Goal: Find specific page/section

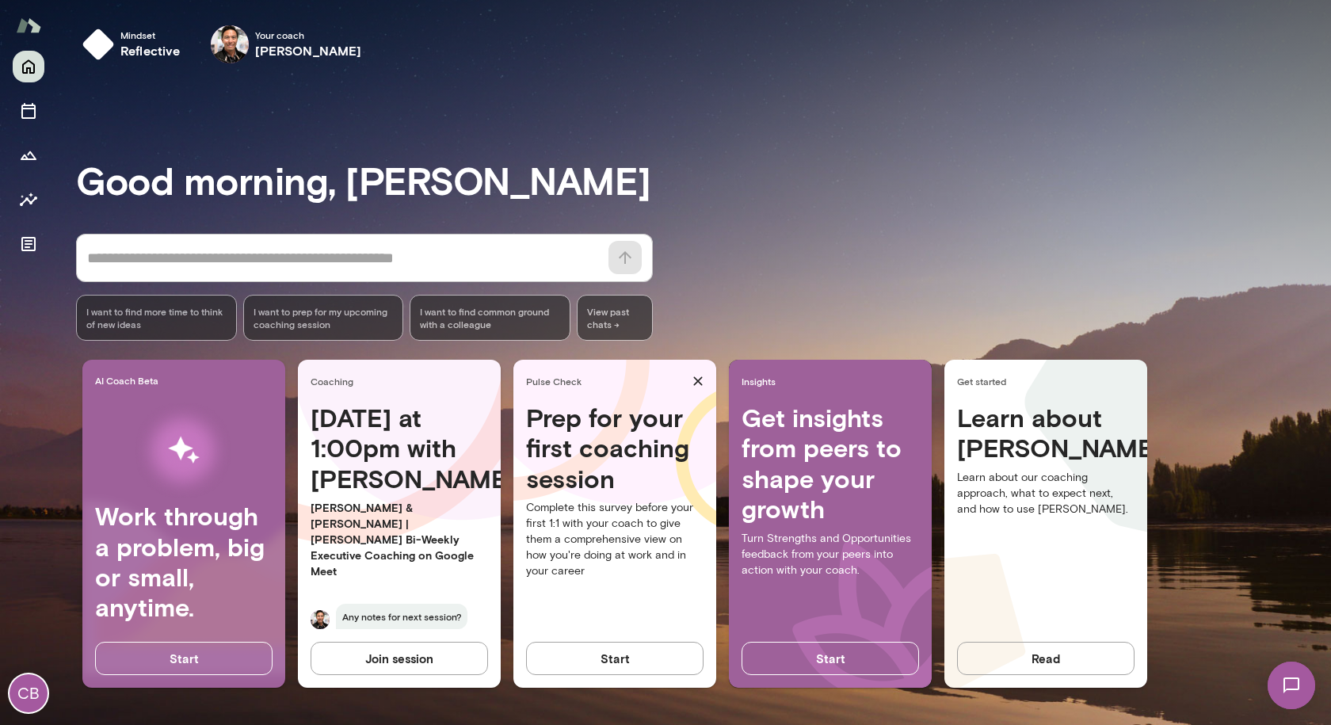
click at [589, 666] on button "Start" at bounding box center [614, 658] width 177 height 33
click at [202, 666] on button "Start" at bounding box center [183, 658] width 177 height 33
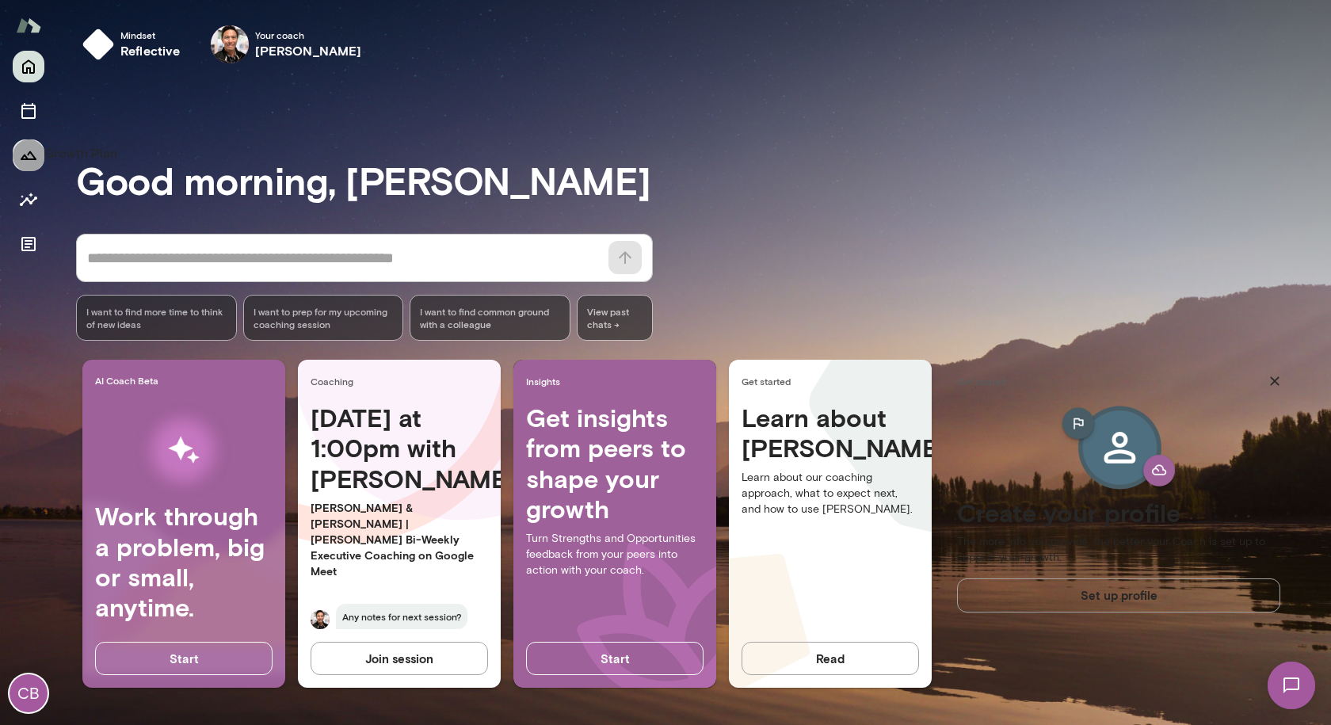
click at [27, 149] on icon "Growth Plan" at bounding box center [28, 155] width 19 height 19
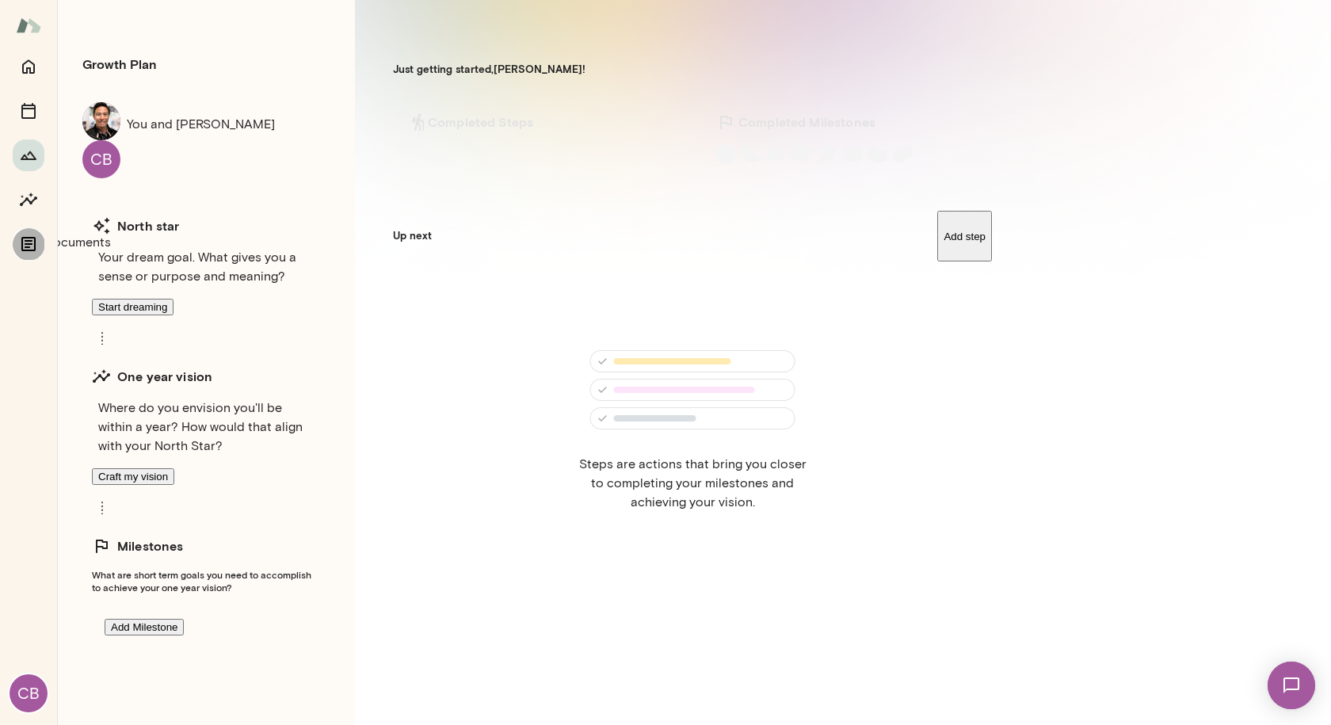
click at [27, 242] on icon "Documents" at bounding box center [28, 244] width 14 height 14
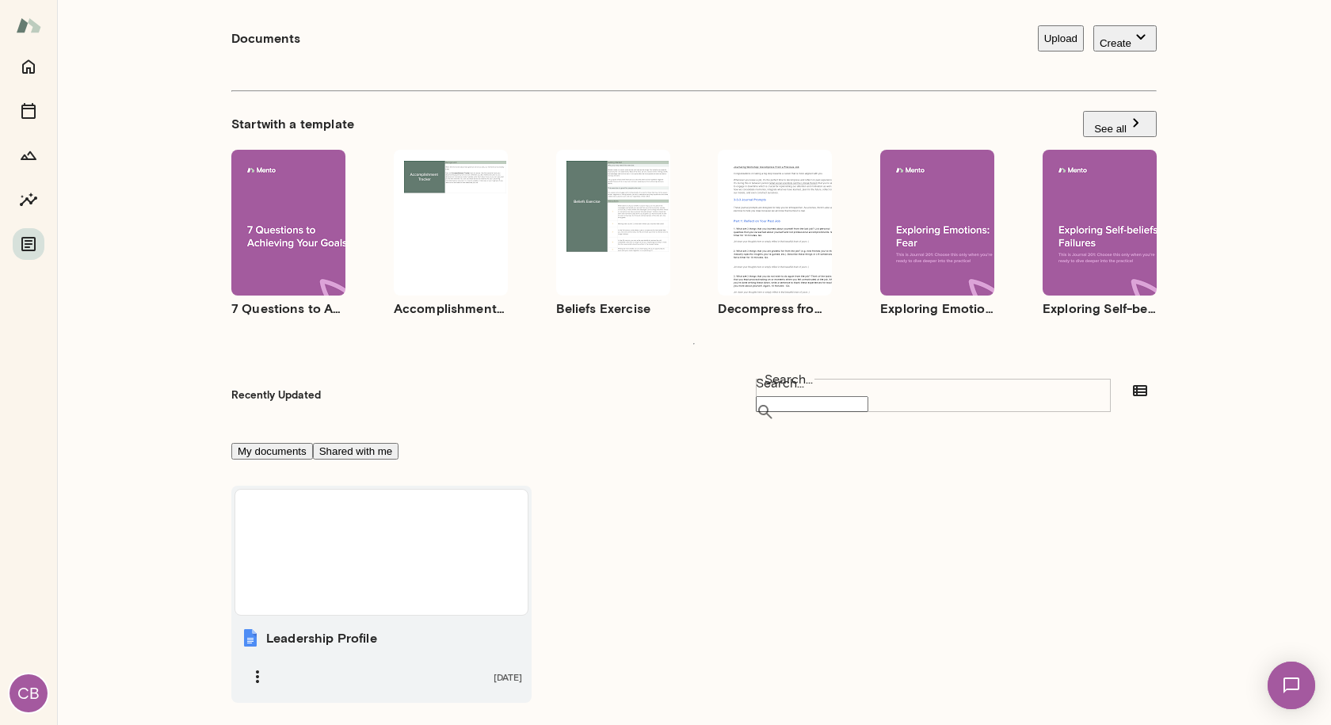
scroll to position [72, 0]
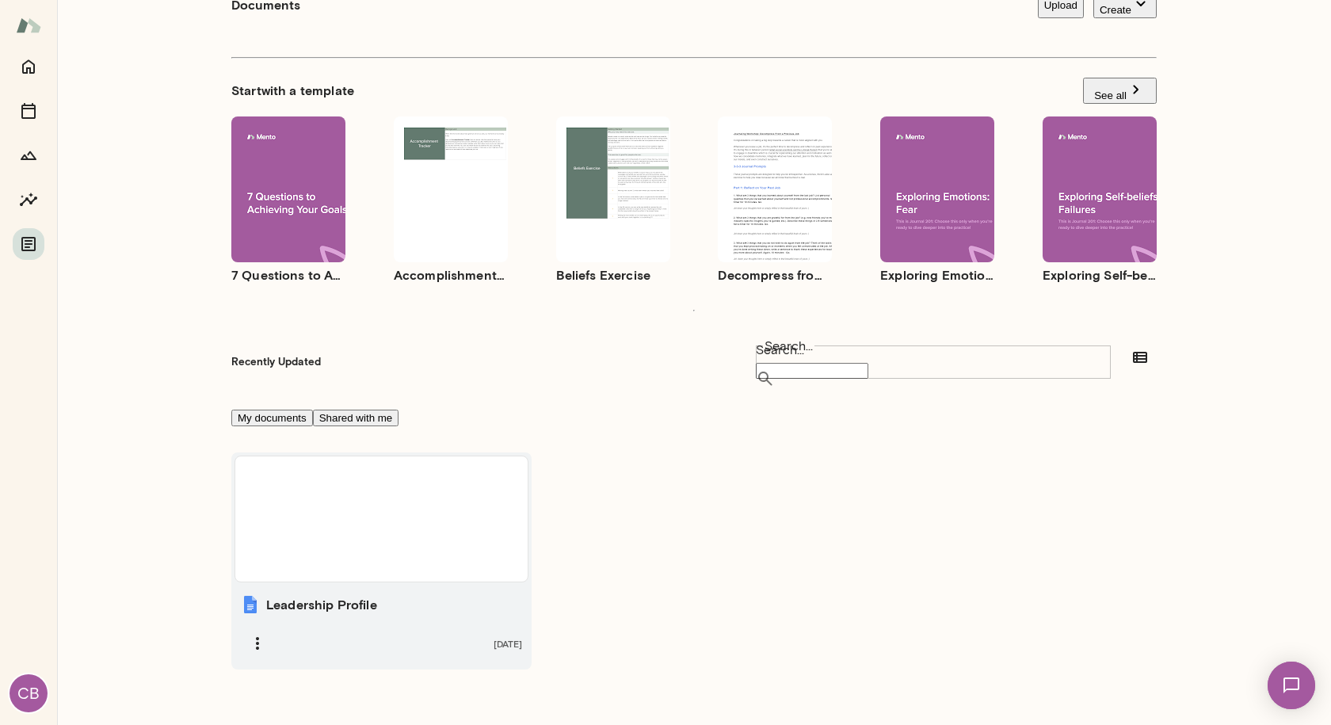
click at [315, 595] on h6 "Leadership Profile" at bounding box center [321, 604] width 111 height 19
